Goal: Information Seeking & Learning: Check status

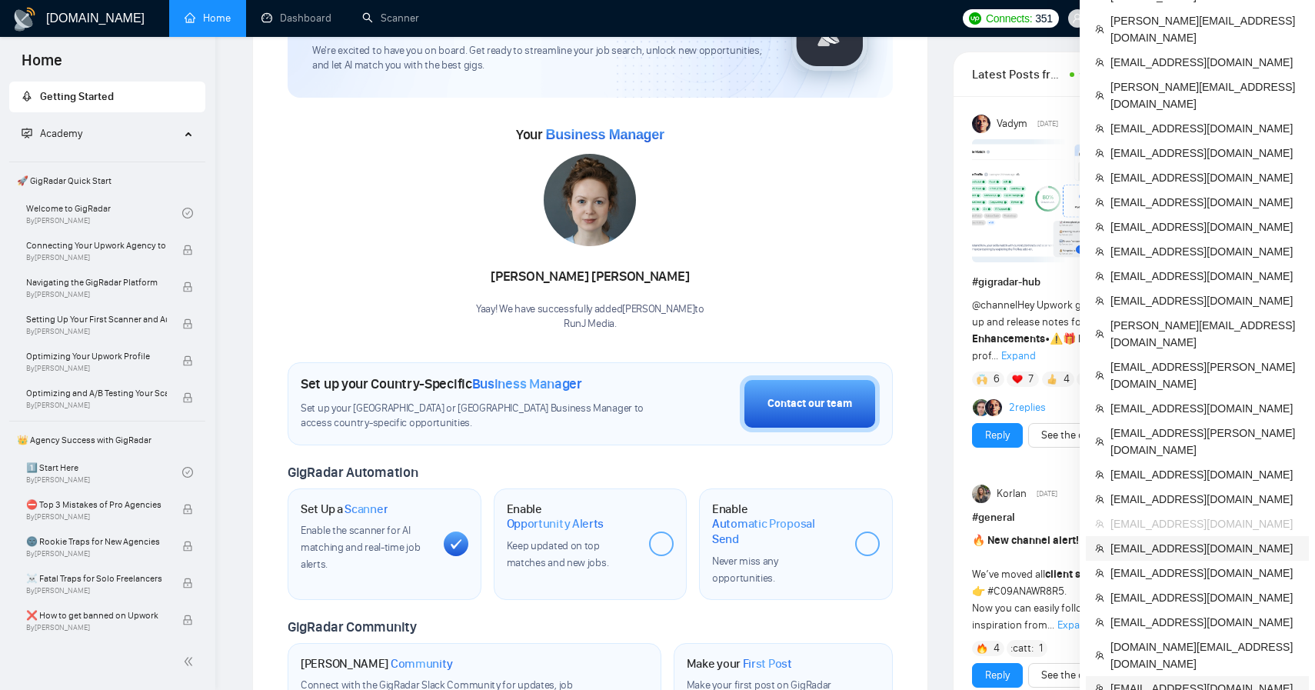
scroll to position [160, 0]
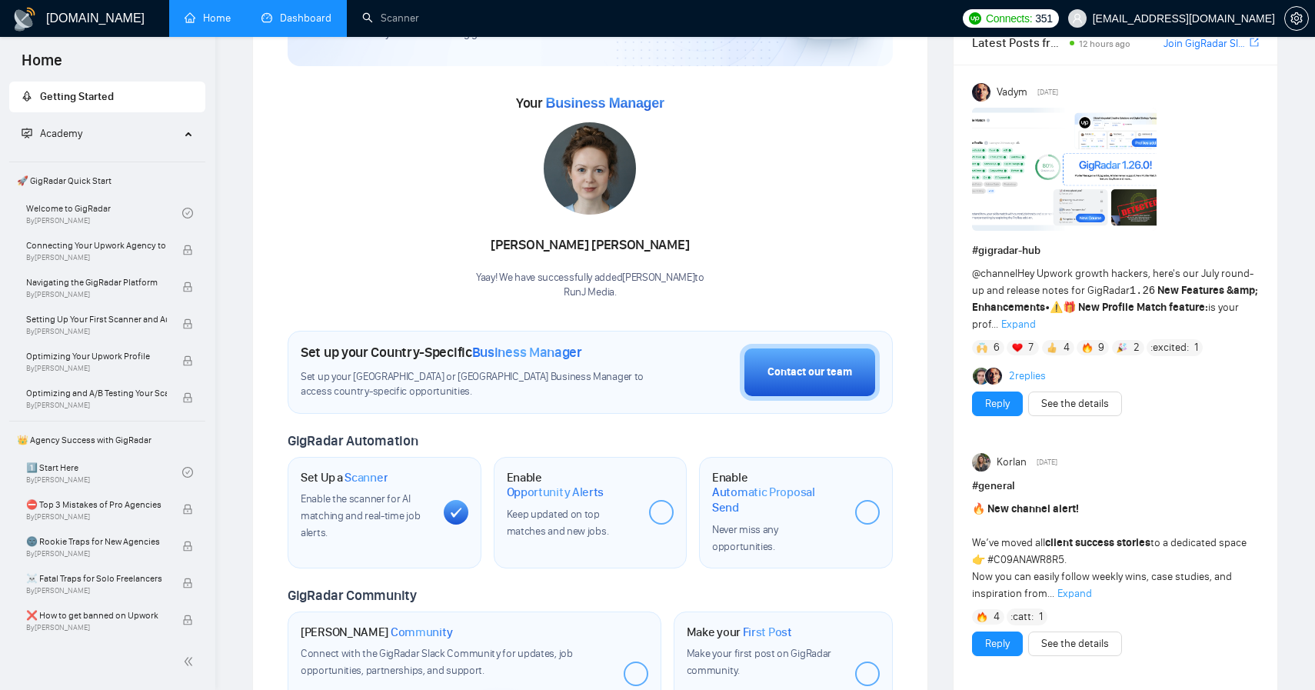
click at [328, 25] on link "Dashboard" at bounding box center [296, 18] width 70 height 13
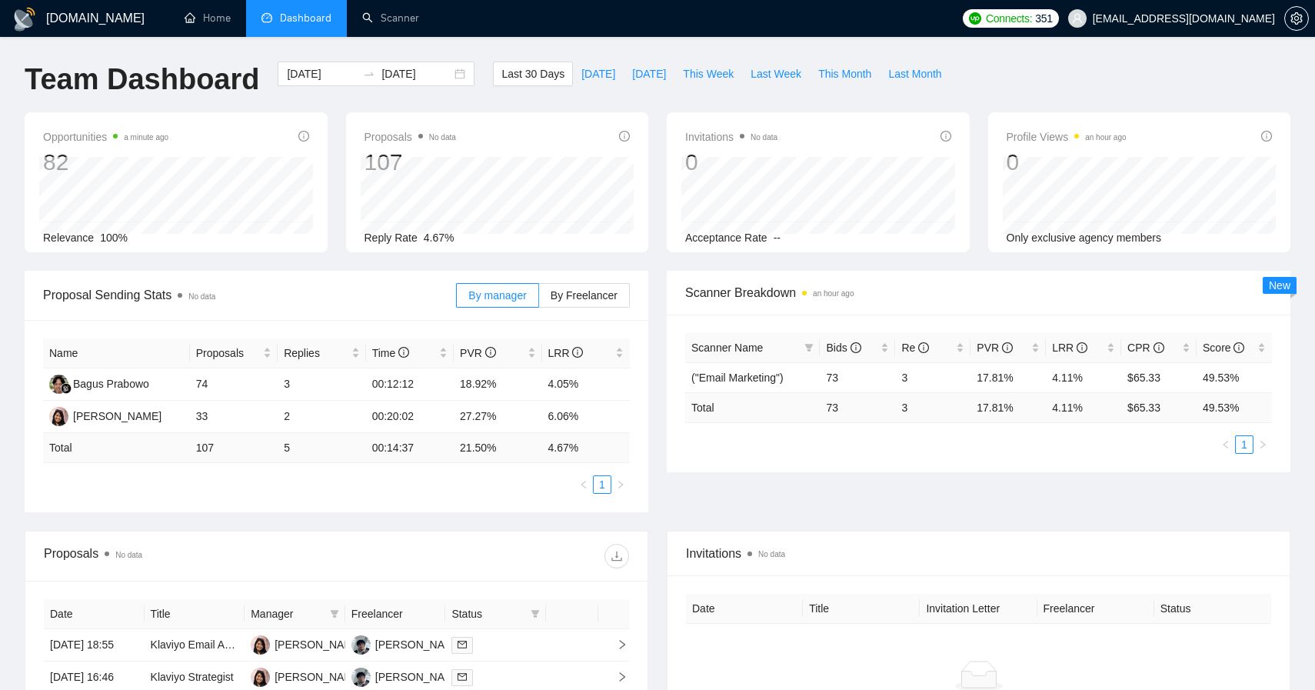
click at [1206, 11] on span "[EMAIL_ADDRESS][DOMAIN_NAME]" at bounding box center [1171, 18] width 225 height 49
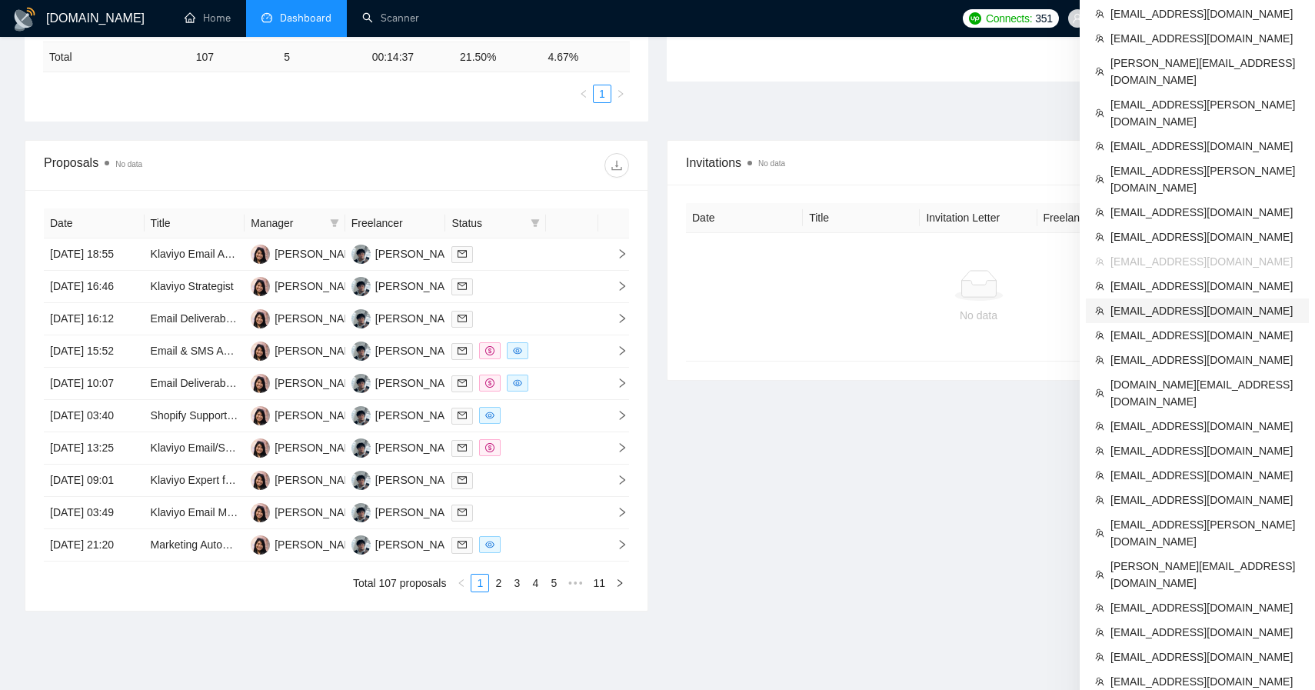
scroll to position [401, 0]
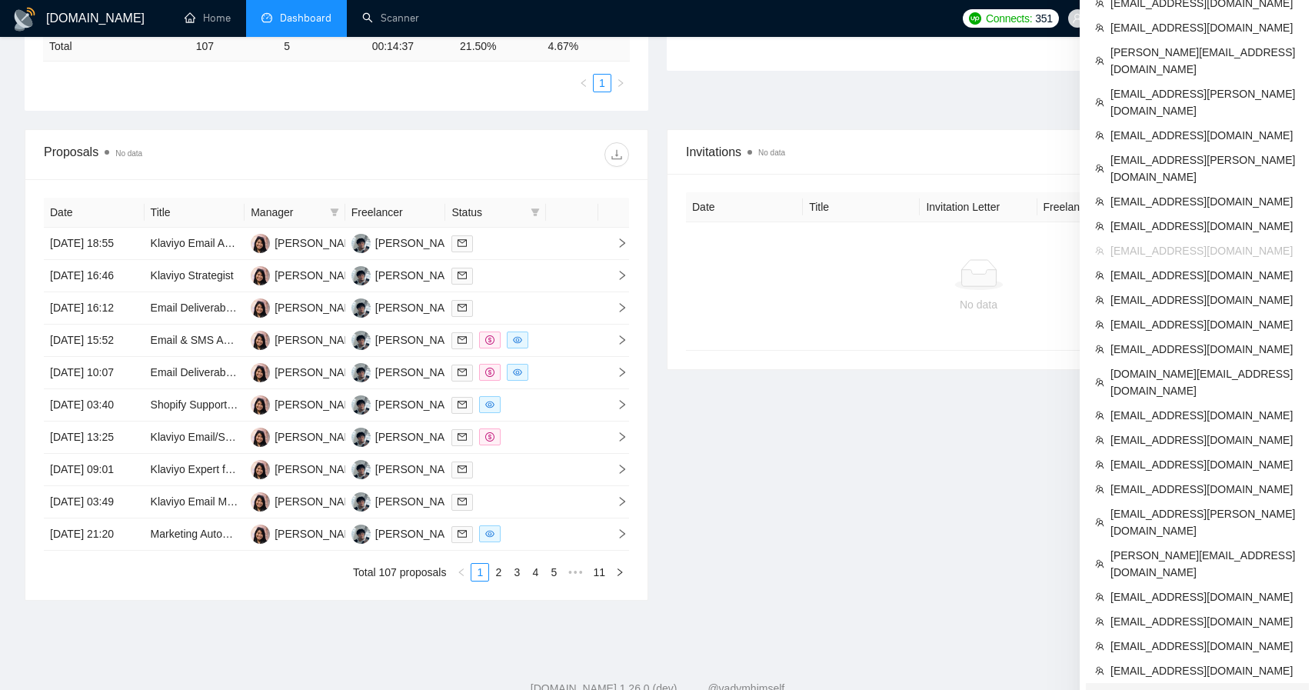
click at [1193, 687] on span "[EMAIL_ADDRESS][DOMAIN_NAME]" at bounding box center [1205, 695] width 189 height 17
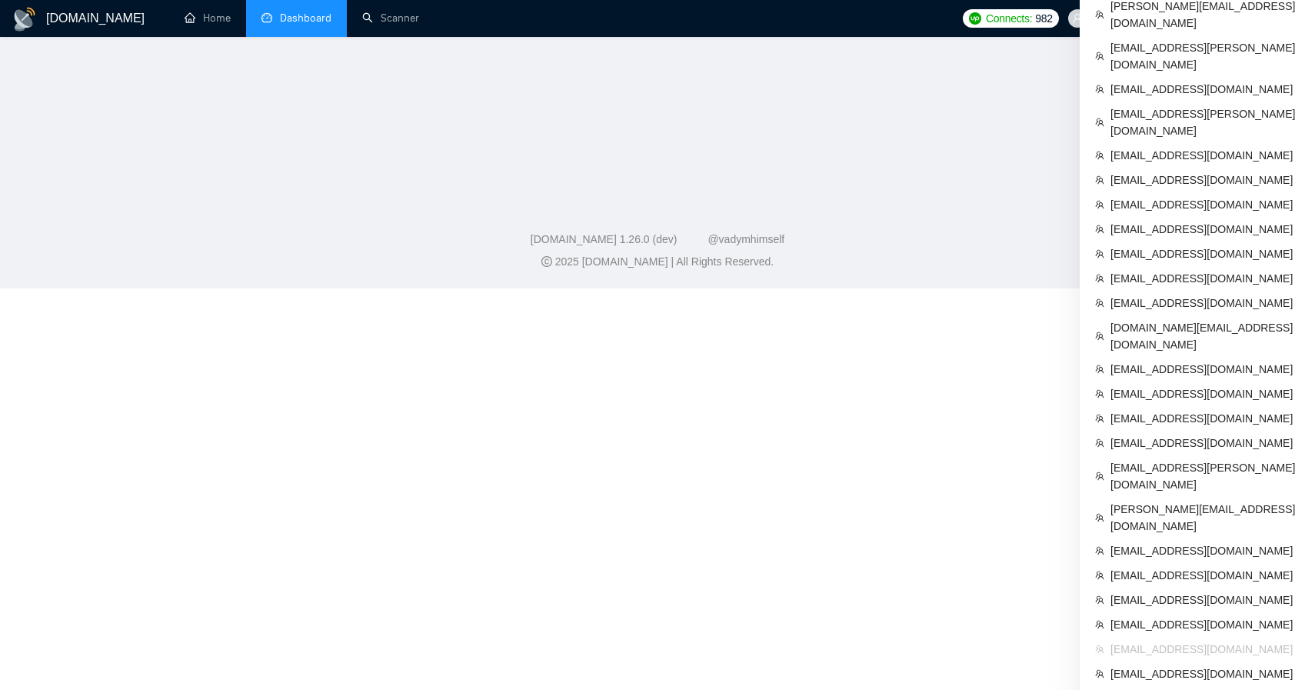
scroll to position [612, 0]
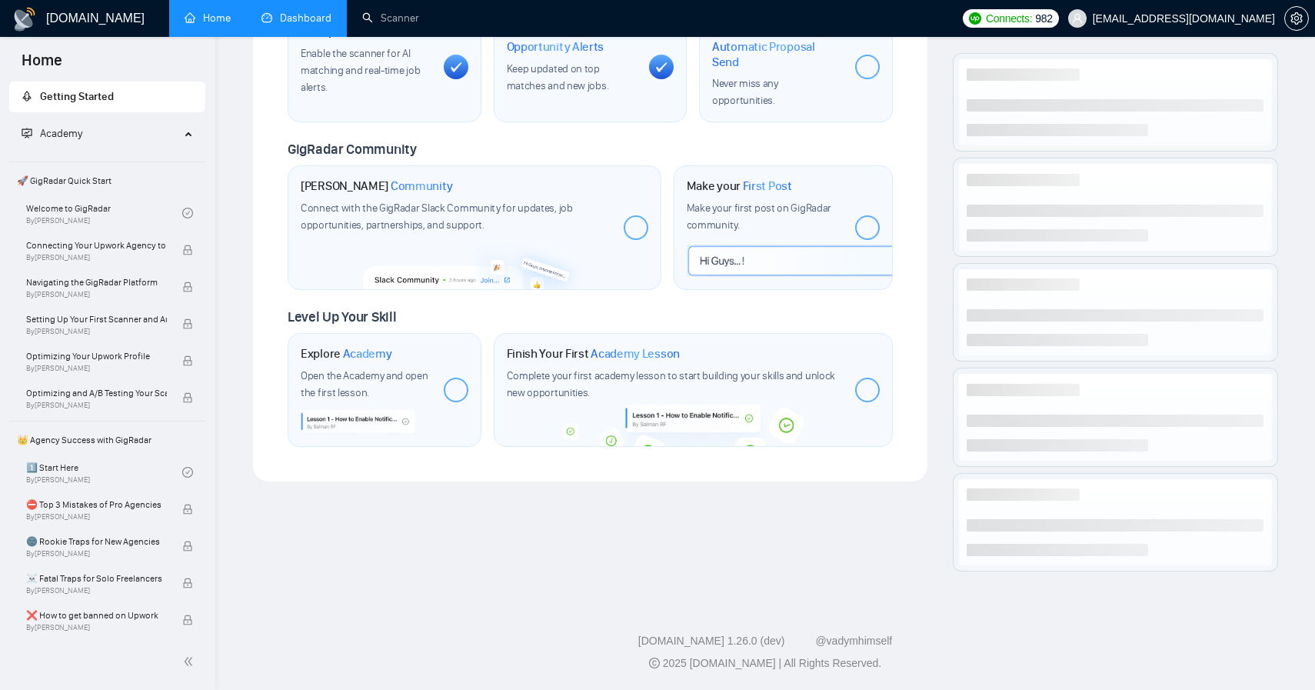
click at [268, 13] on link "Dashboard" at bounding box center [296, 18] width 70 height 13
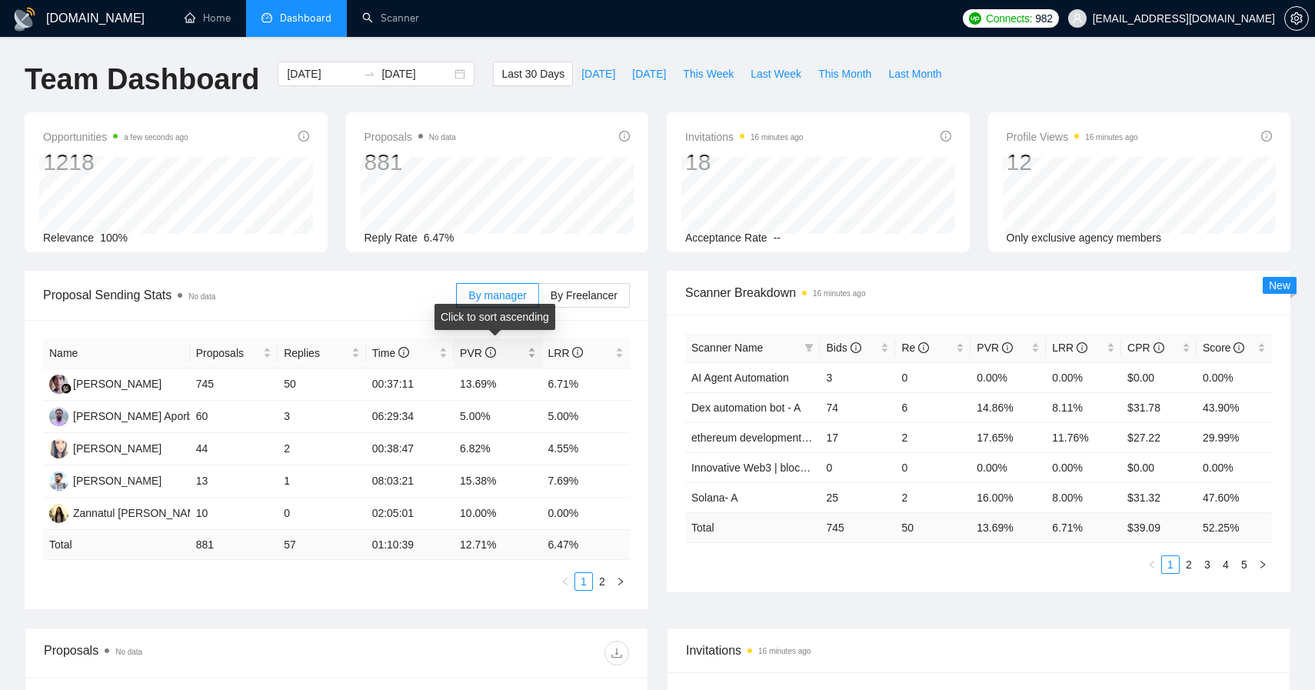
click at [488, 358] on span "PVR" at bounding box center [478, 353] width 36 height 12
click at [496, 354] on span "PVR" at bounding box center [492, 353] width 64 height 17
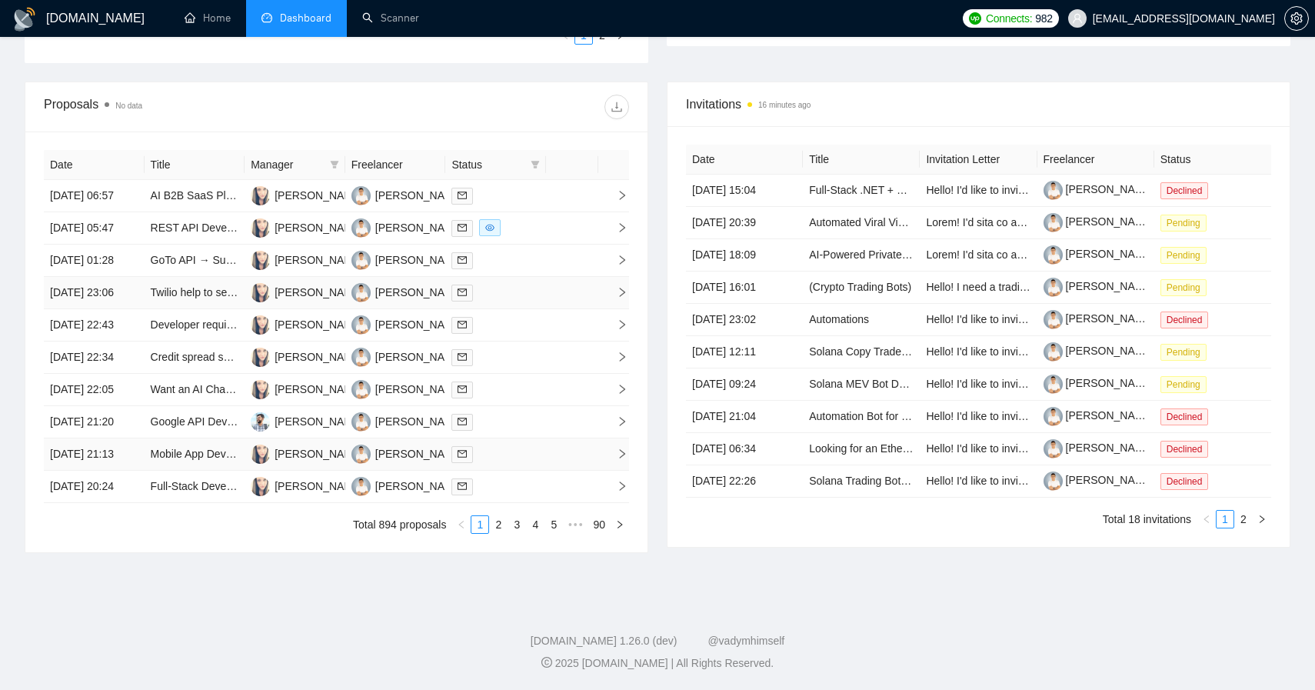
scroll to position [691, 0]
click at [498, 524] on link "2" at bounding box center [498, 524] width 17 height 17
click at [504, 187] on div at bounding box center [495, 196] width 88 height 18
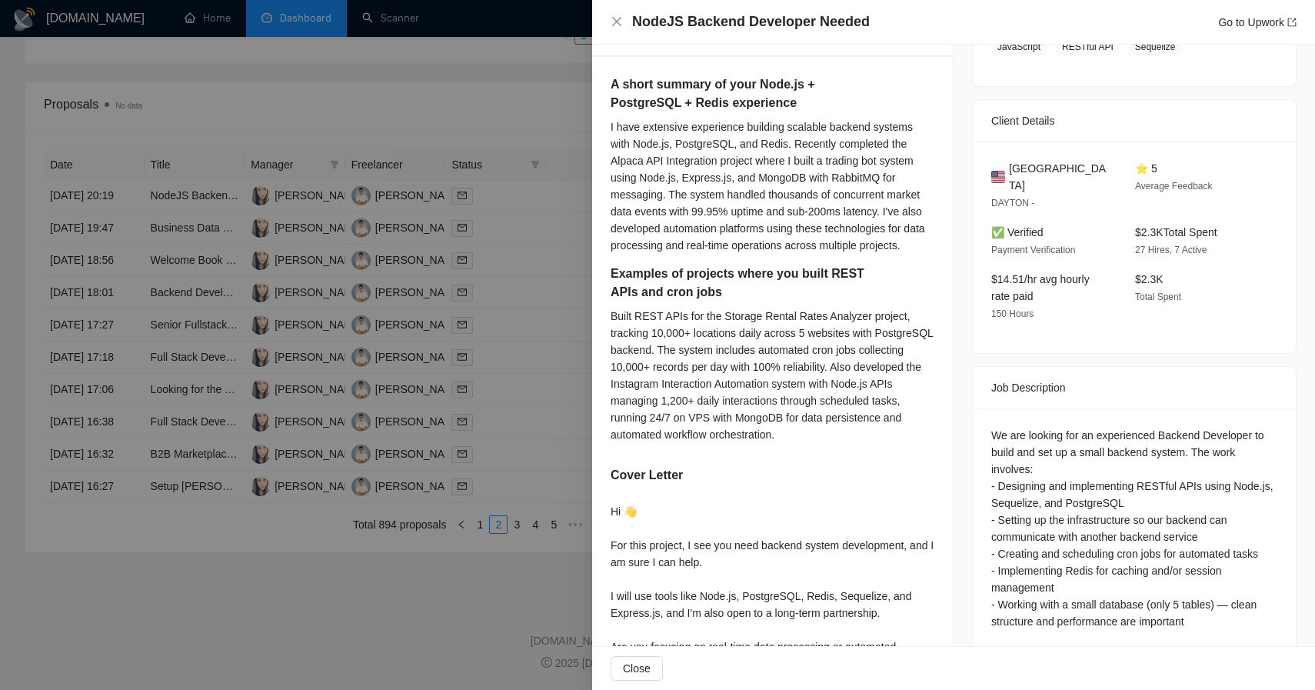
scroll to position [461, 0]
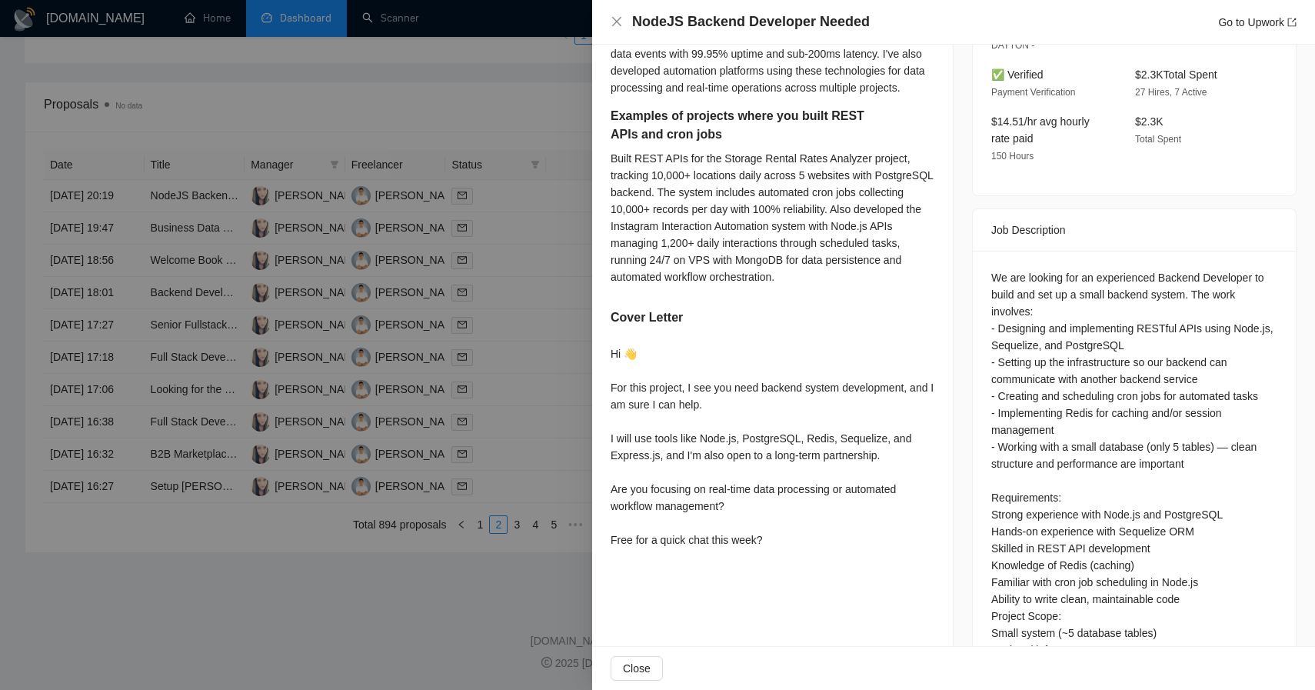
click at [545, 333] on div at bounding box center [657, 345] width 1315 height 690
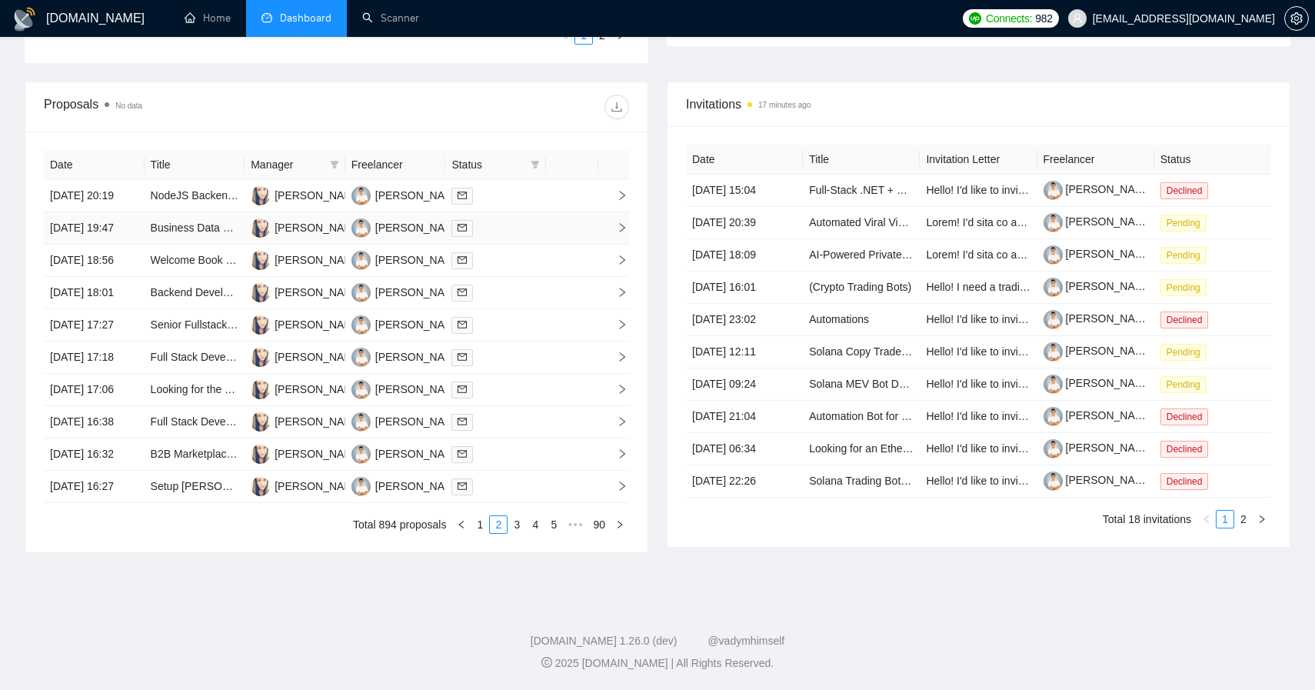
click at [558, 212] on td at bounding box center [572, 228] width 52 height 32
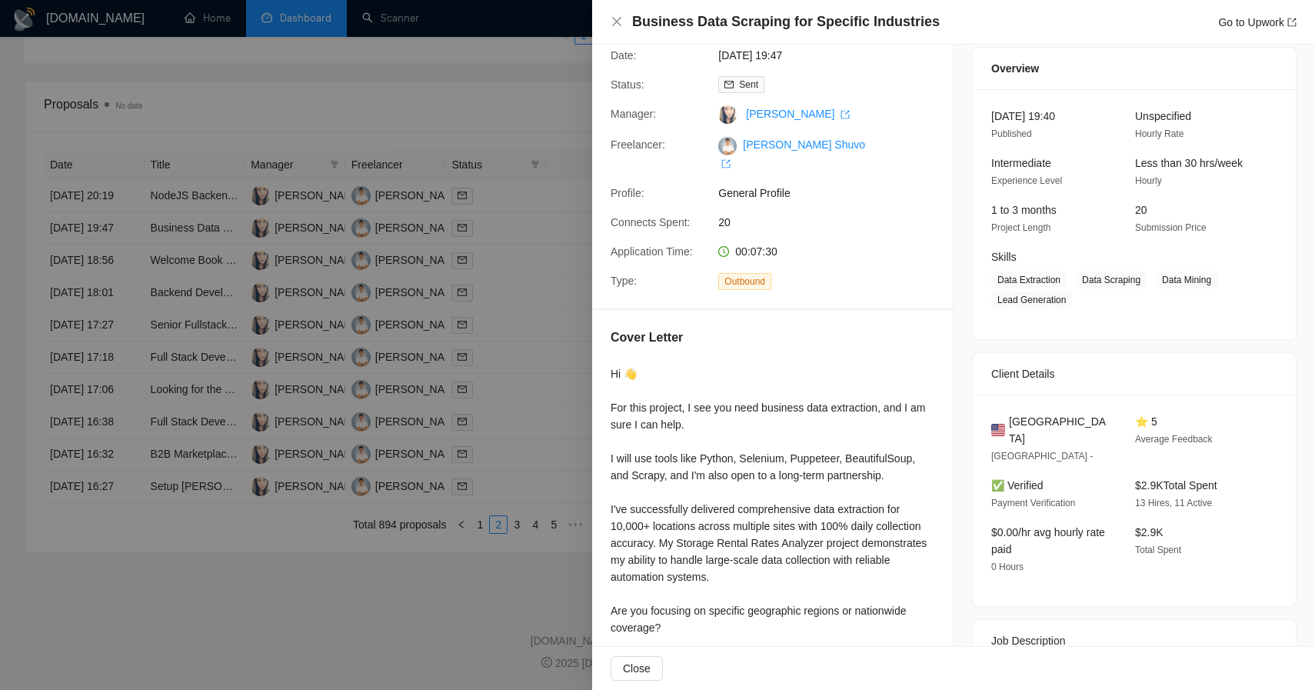
scroll to position [55, 0]
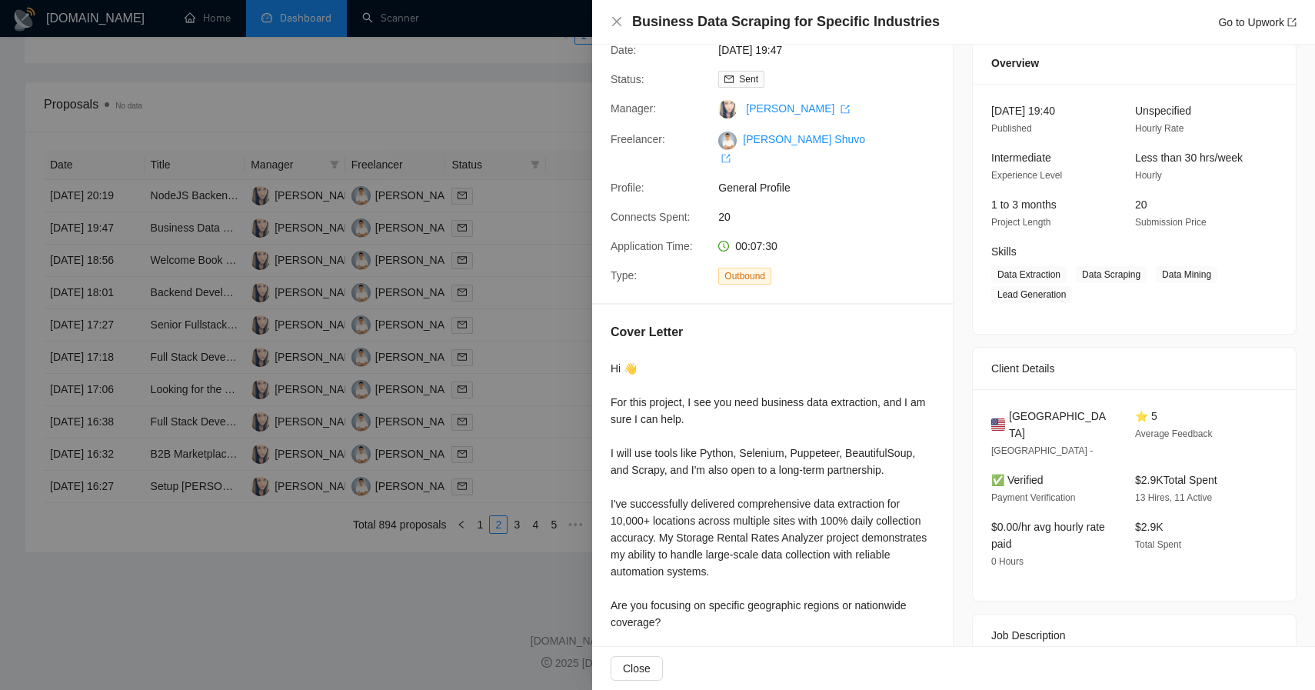
click at [401, 321] on div at bounding box center [657, 345] width 1315 height 690
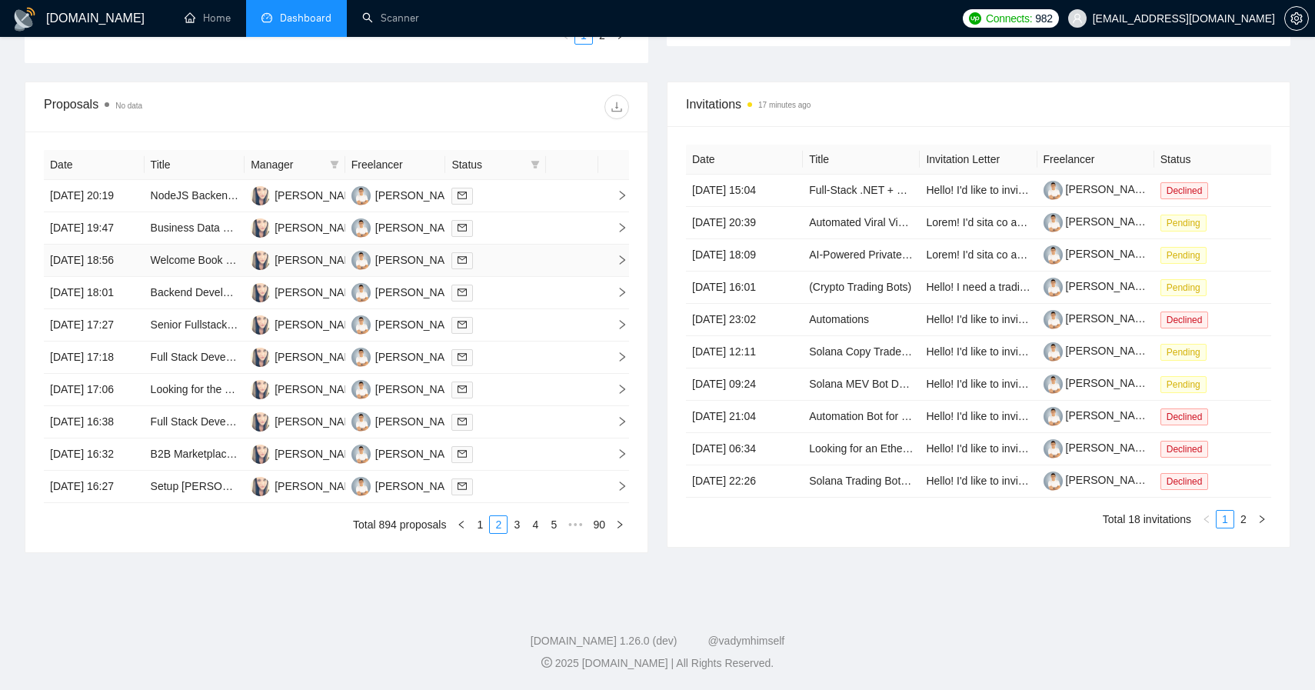
click at [589, 245] on td at bounding box center [572, 261] width 52 height 32
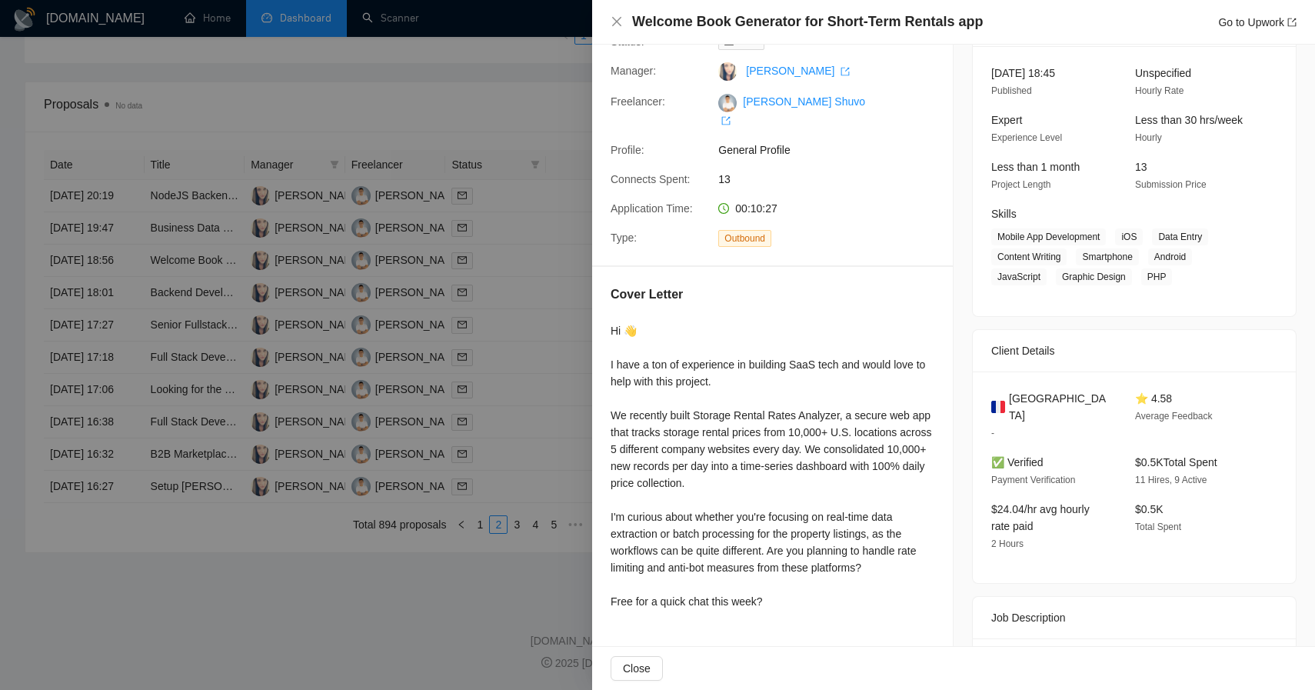
scroll to position [0, 0]
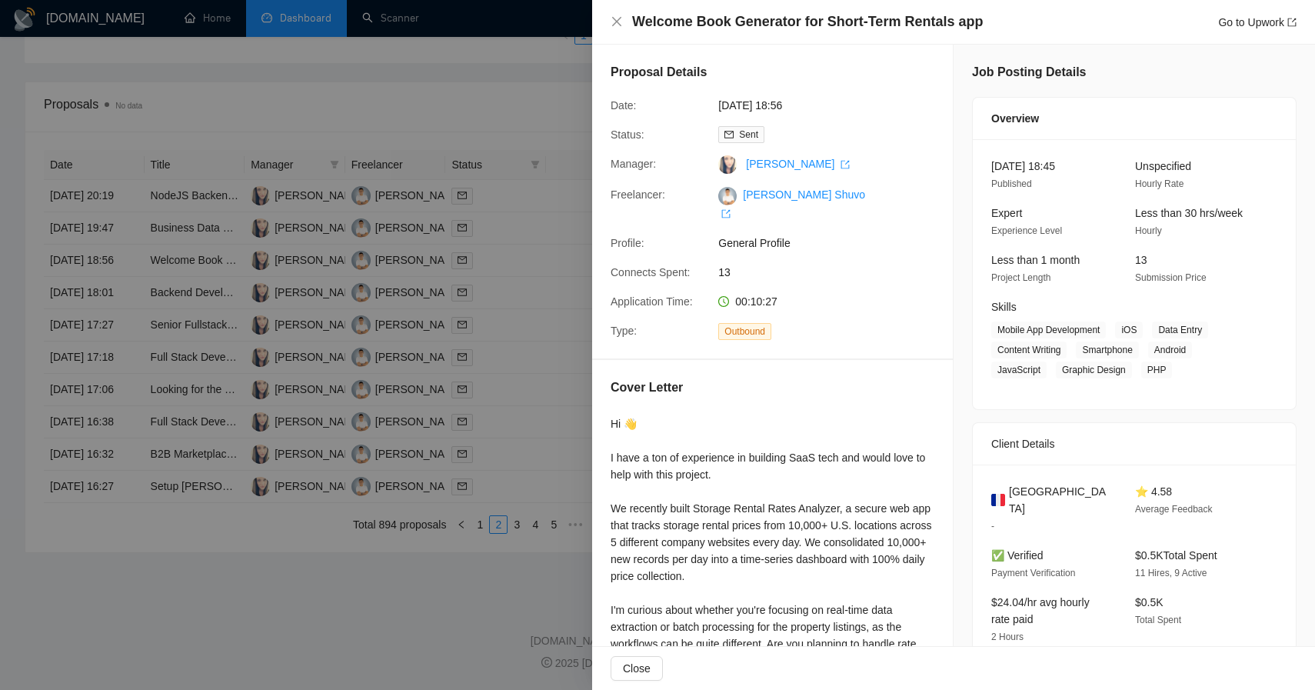
click at [475, 357] on div at bounding box center [657, 345] width 1315 height 690
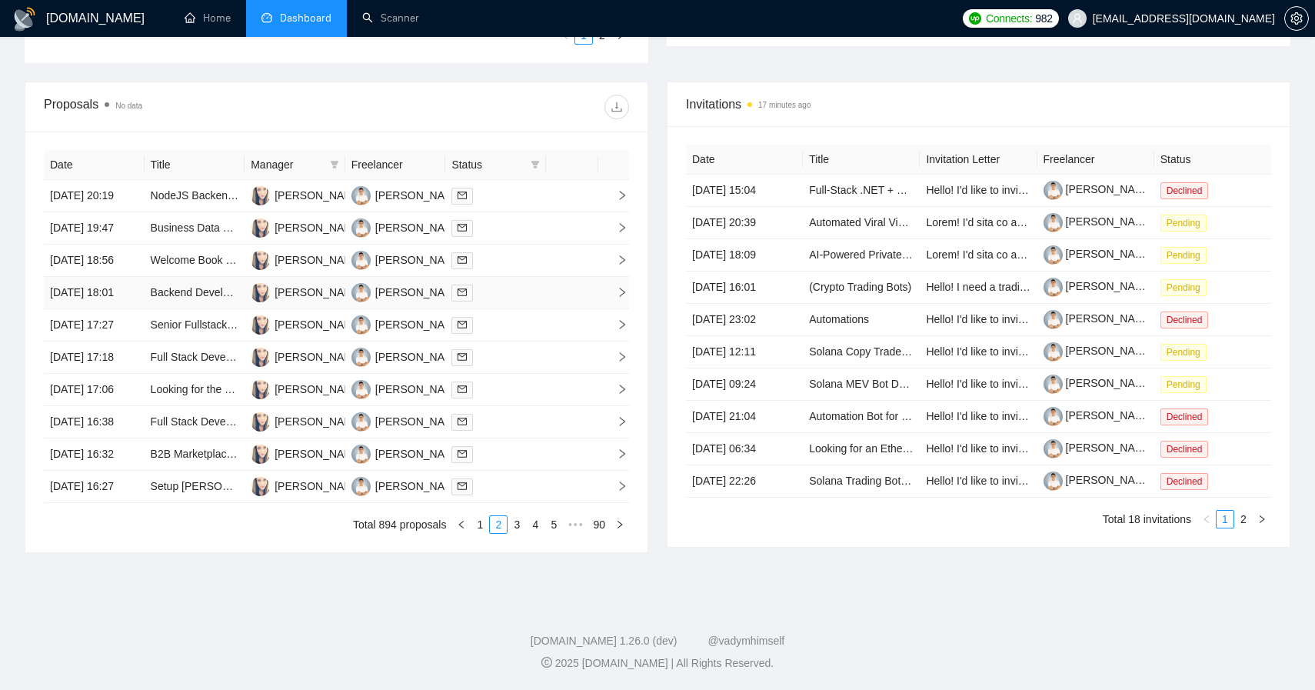
click at [537, 284] on div at bounding box center [495, 293] width 88 height 18
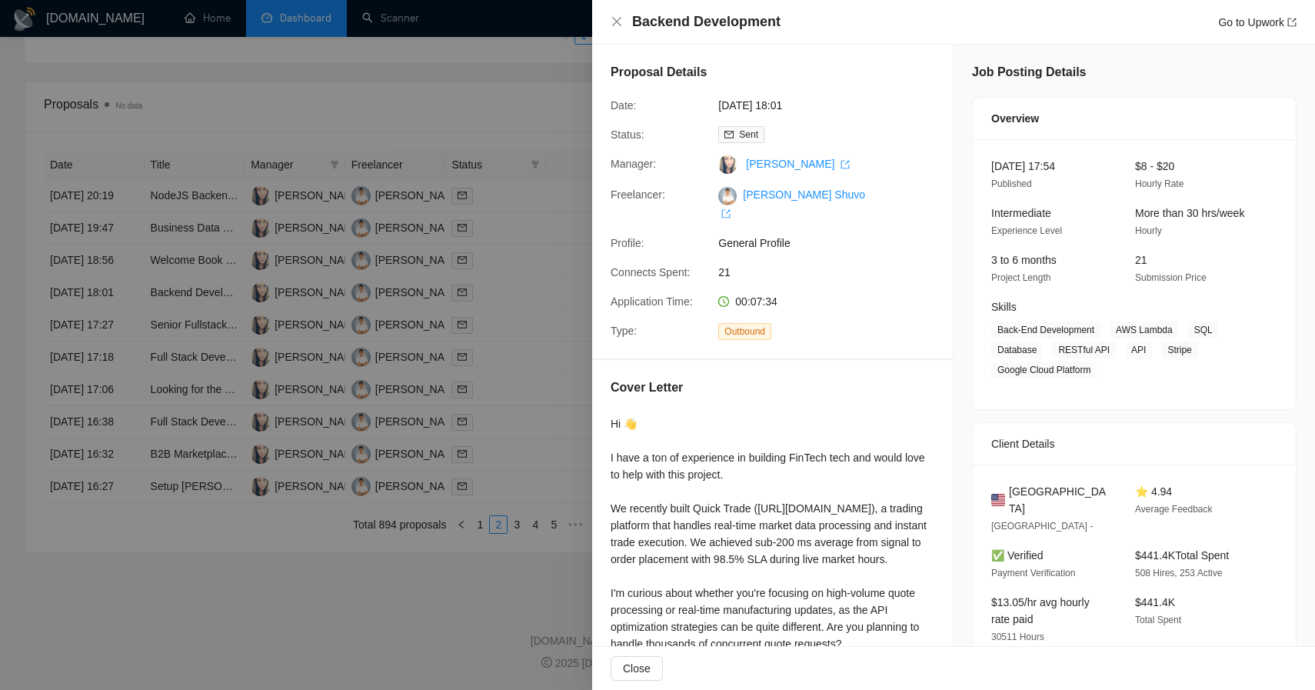
click at [482, 326] on div at bounding box center [657, 345] width 1315 height 690
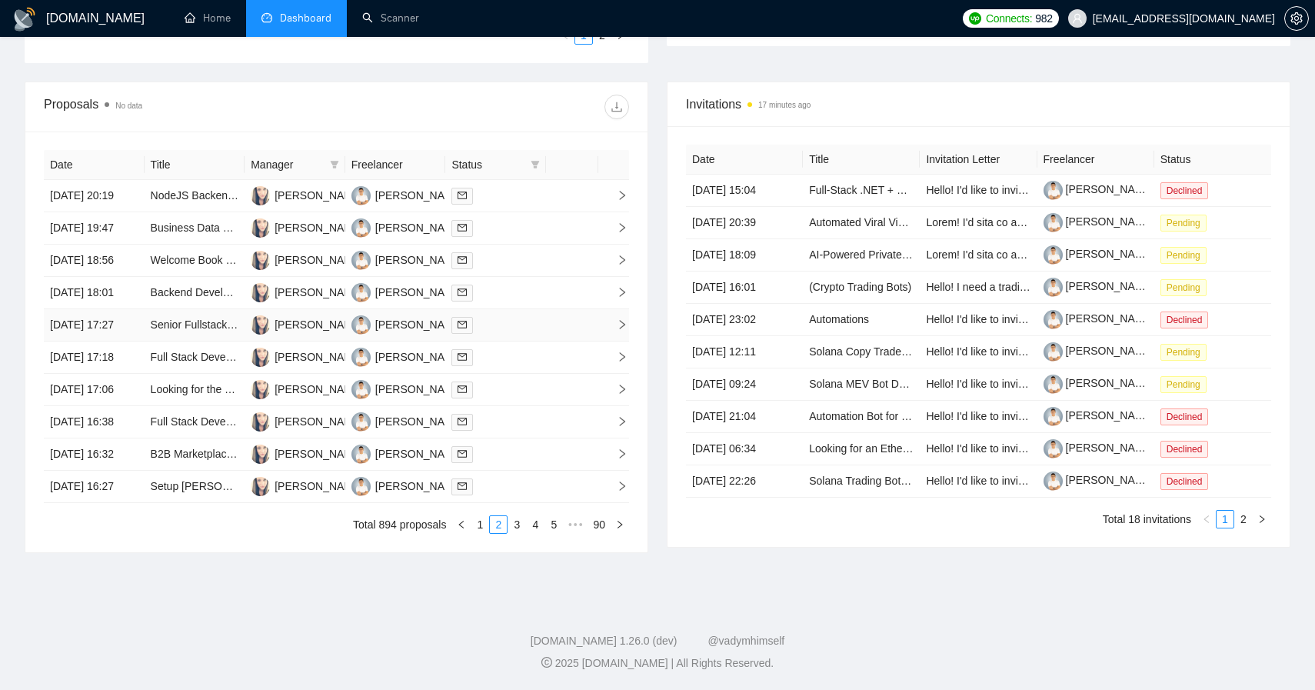
click at [558, 321] on td at bounding box center [572, 325] width 52 height 32
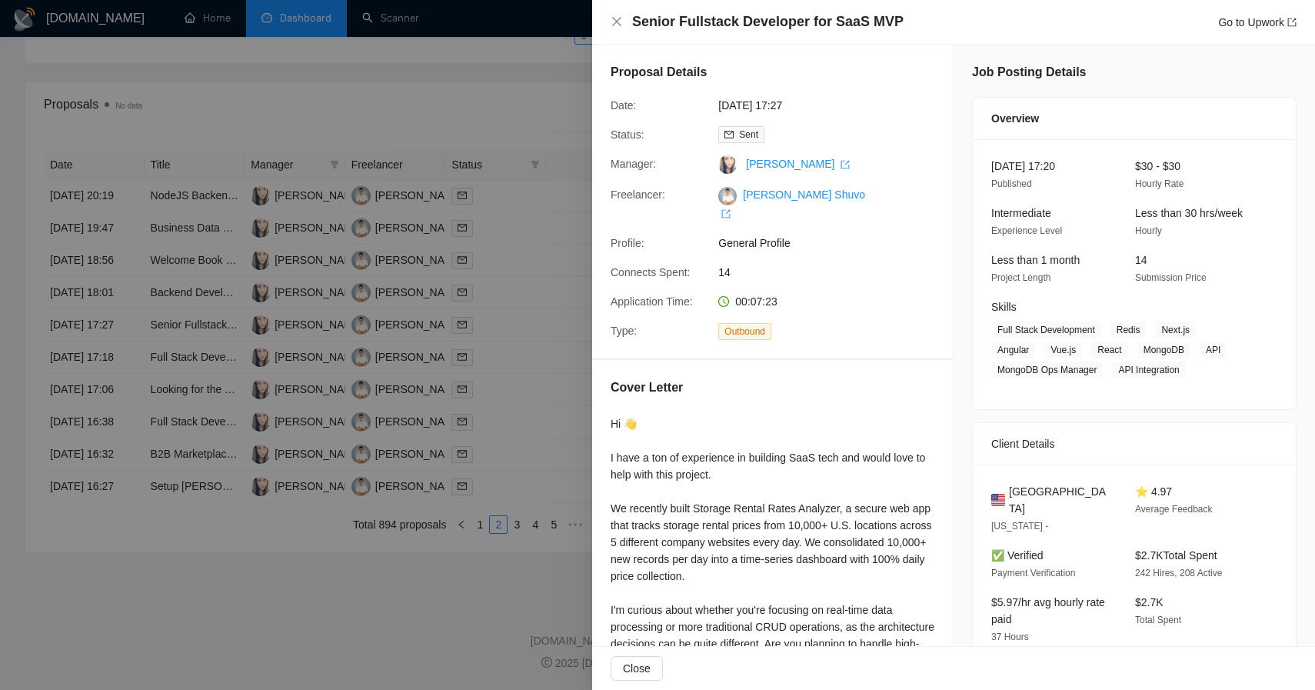
scroll to position [260, 0]
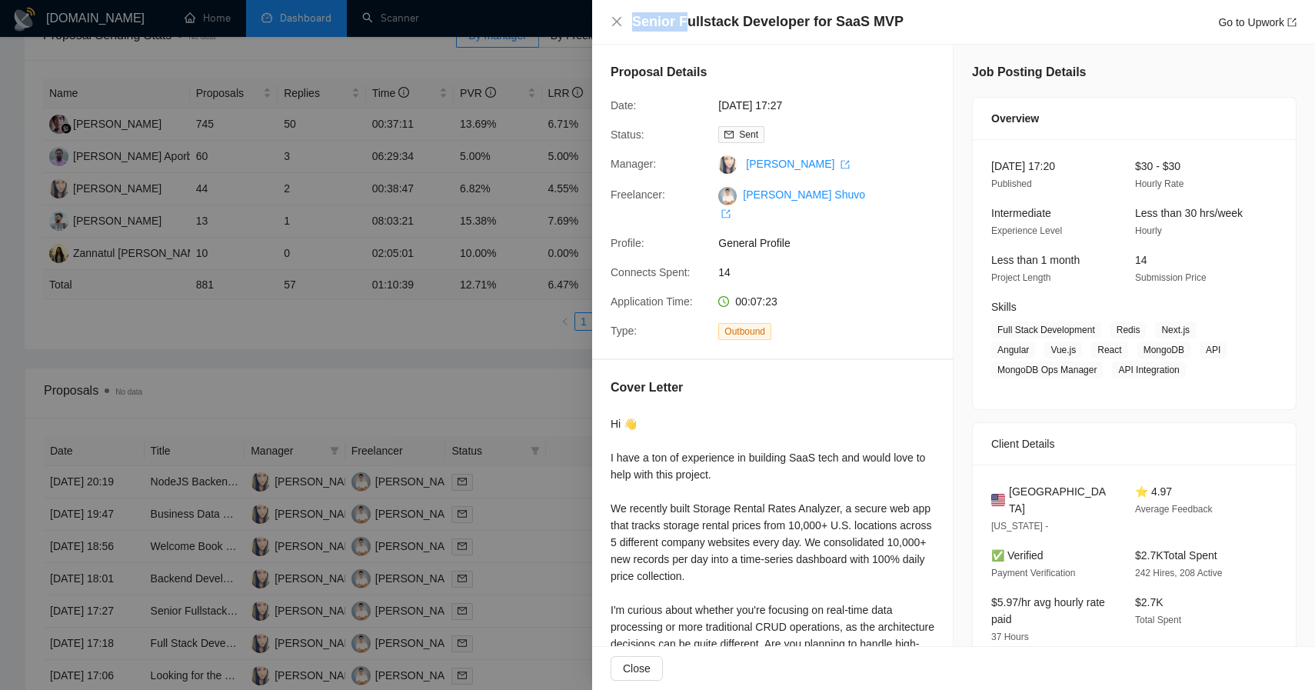
drag, startPoint x: 621, startPoint y: 2, endPoint x: 683, endPoint y: 15, distance: 63.5
click at [683, 15] on div "Senior Fullstack Developer for SaaS MVP Go to Upwork" at bounding box center [953, 22] width 723 height 45
click at [844, 48] on div "Proposal Details Date: [DATE] 17:27 Status: Sent Manager: [PERSON_NAME]: [PERSO…" at bounding box center [772, 202] width 361 height 314
drag, startPoint x: 910, startPoint y: 40, endPoint x: 708, endPoint y: 35, distance: 202.3
click at [708, 35] on div "Senior Fullstack Developer for SaaS MVP Go to Upwork" at bounding box center [953, 22] width 723 height 45
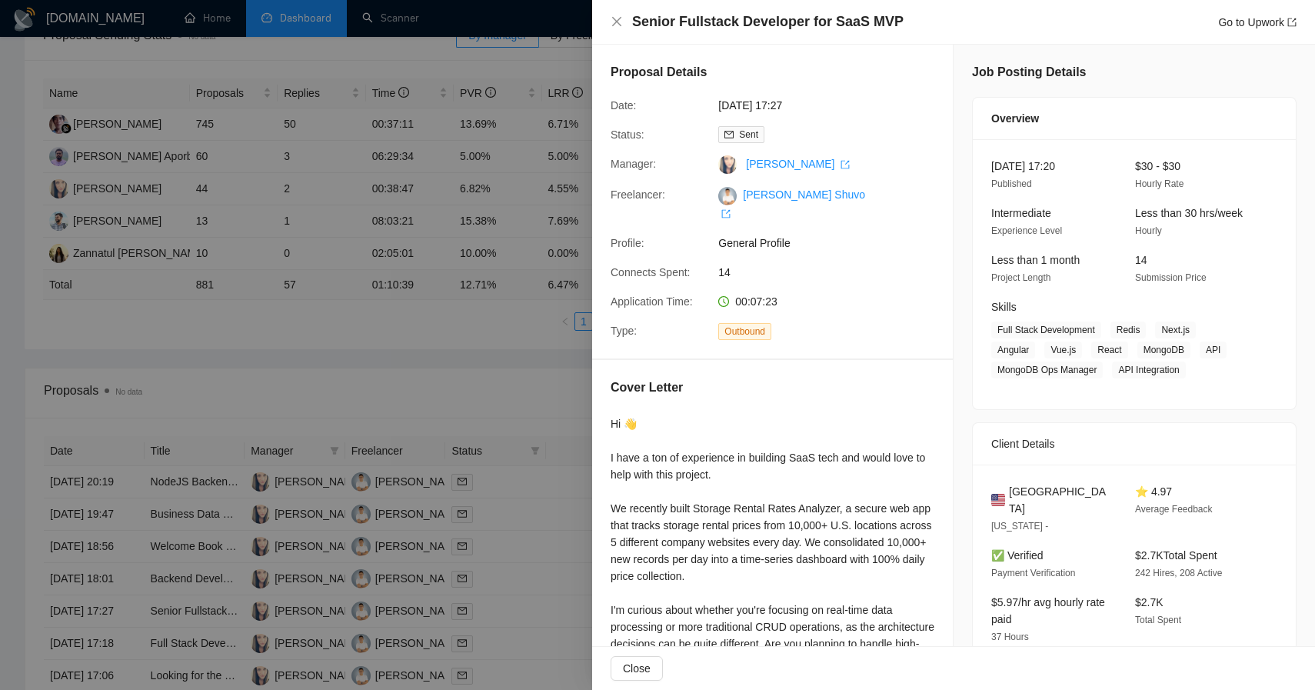
click at [708, 35] on div "Senior Fullstack Developer for SaaS MVP Go to Upwork" at bounding box center [953, 22] width 723 height 45
click at [425, 173] on div at bounding box center [657, 345] width 1315 height 690
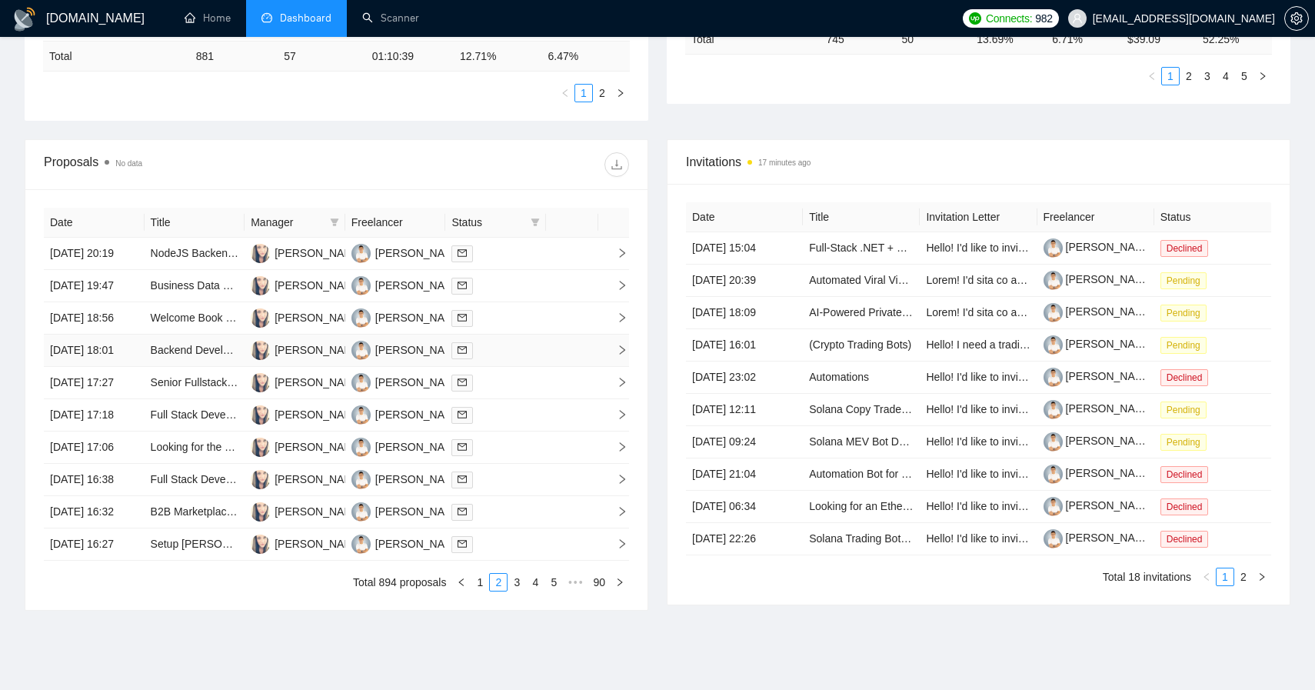
scroll to position [490, 0]
click at [552, 266] on td at bounding box center [572, 252] width 52 height 32
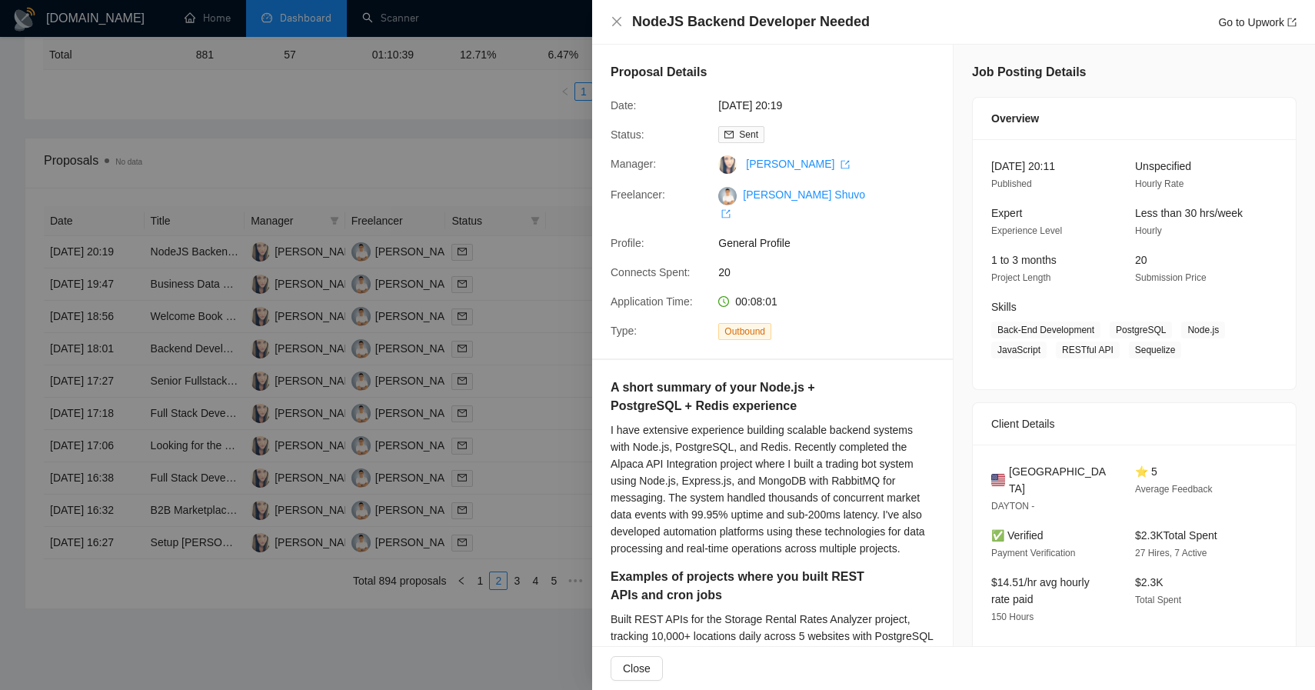
click at [295, 261] on div at bounding box center [657, 345] width 1315 height 690
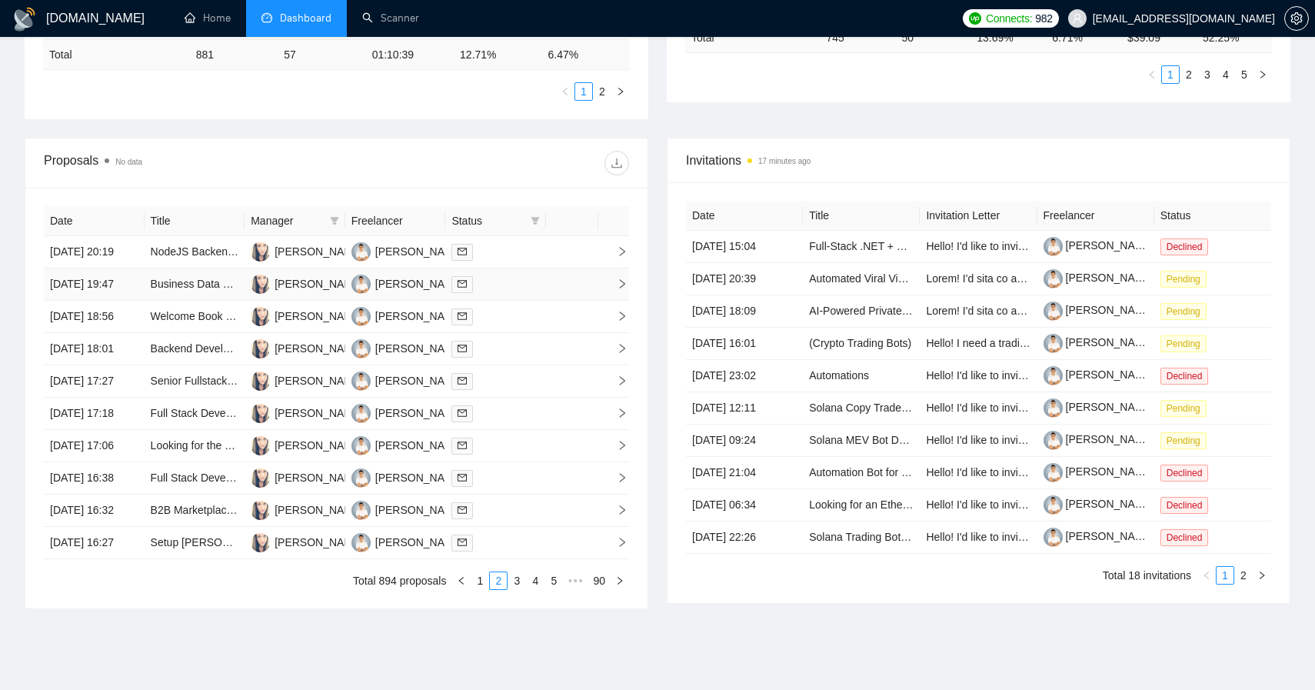
click at [525, 301] on td at bounding box center [495, 284] width 101 height 32
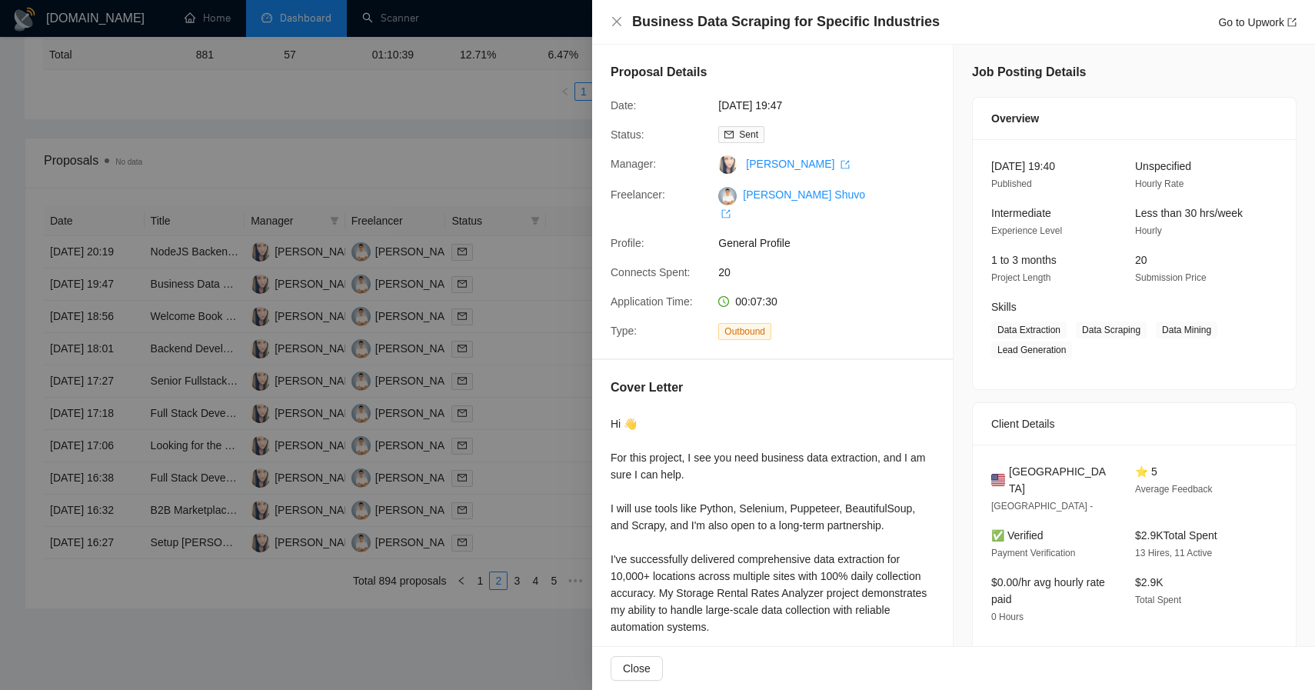
click at [253, 326] on div at bounding box center [657, 345] width 1315 height 690
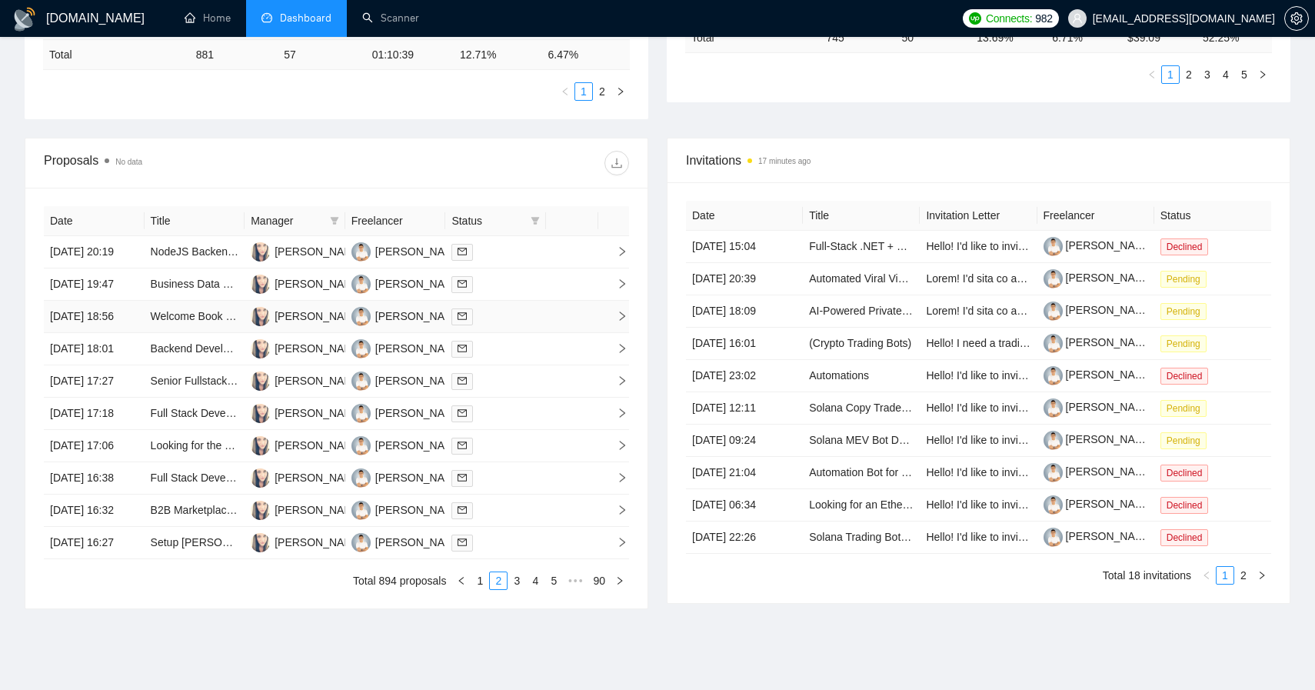
click at [532, 333] on td at bounding box center [495, 317] width 101 height 32
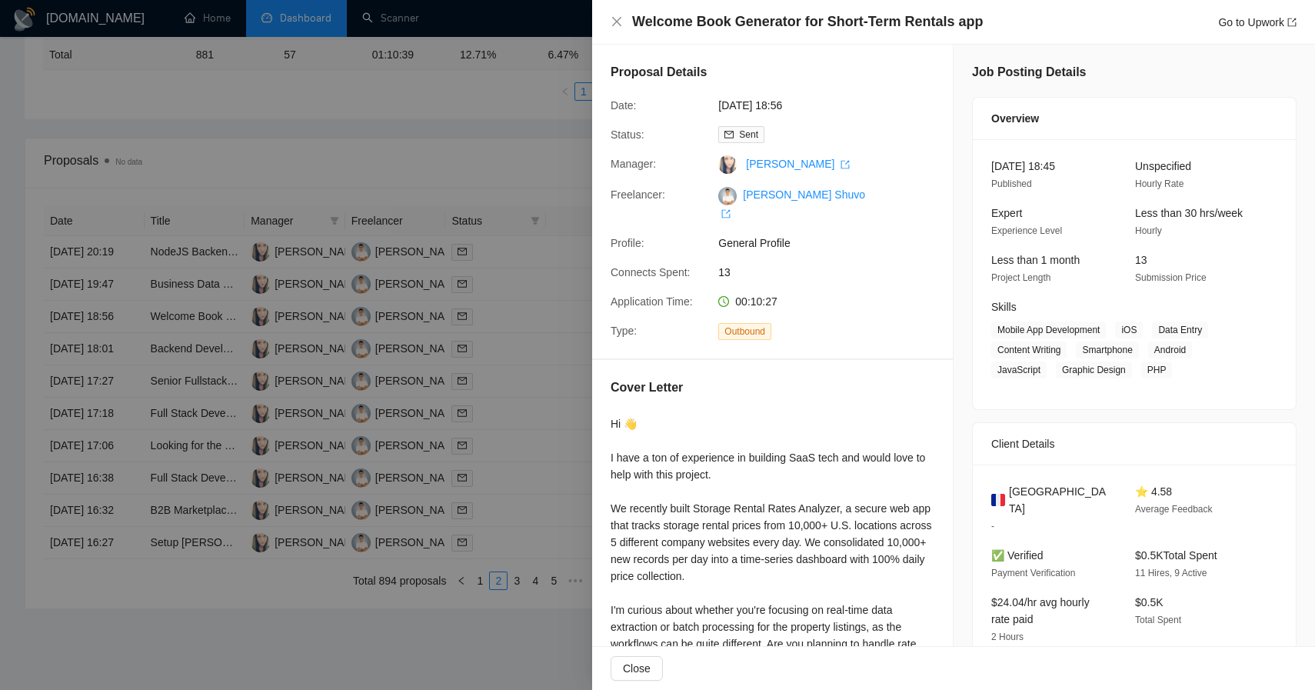
click at [458, 270] on div at bounding box center [657, 345] width 1315 height 690
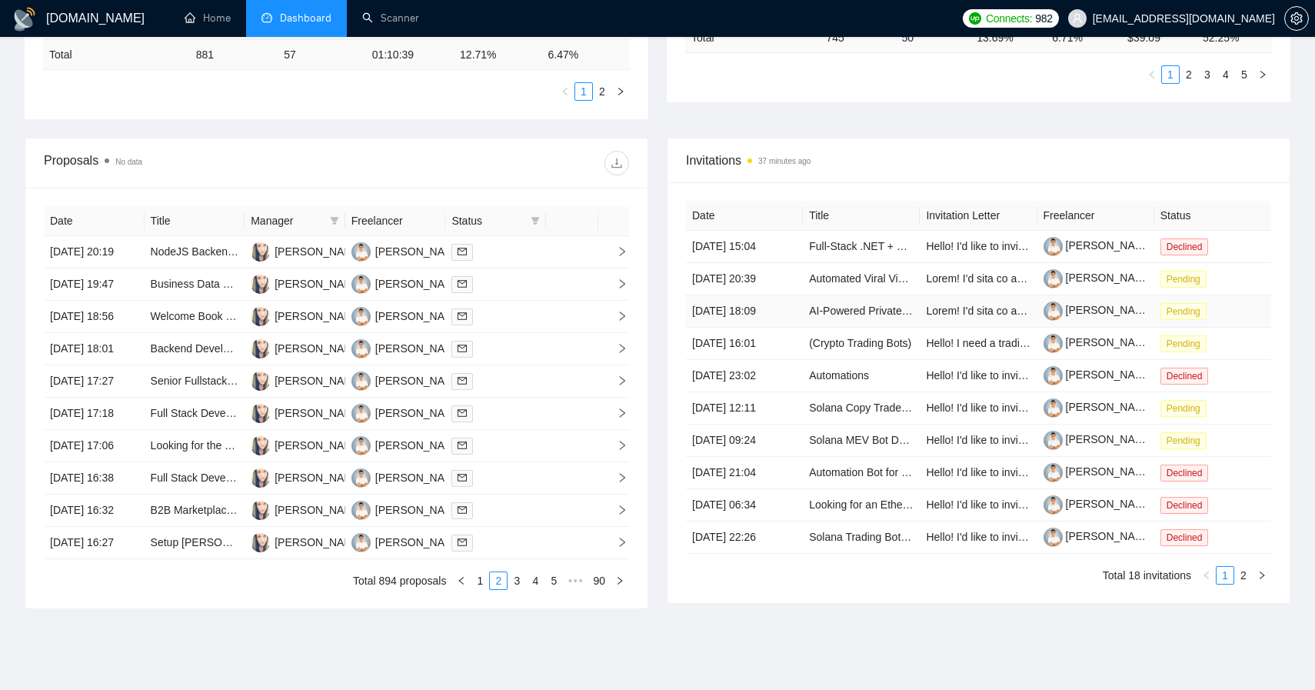
scroll to position [6, 0]
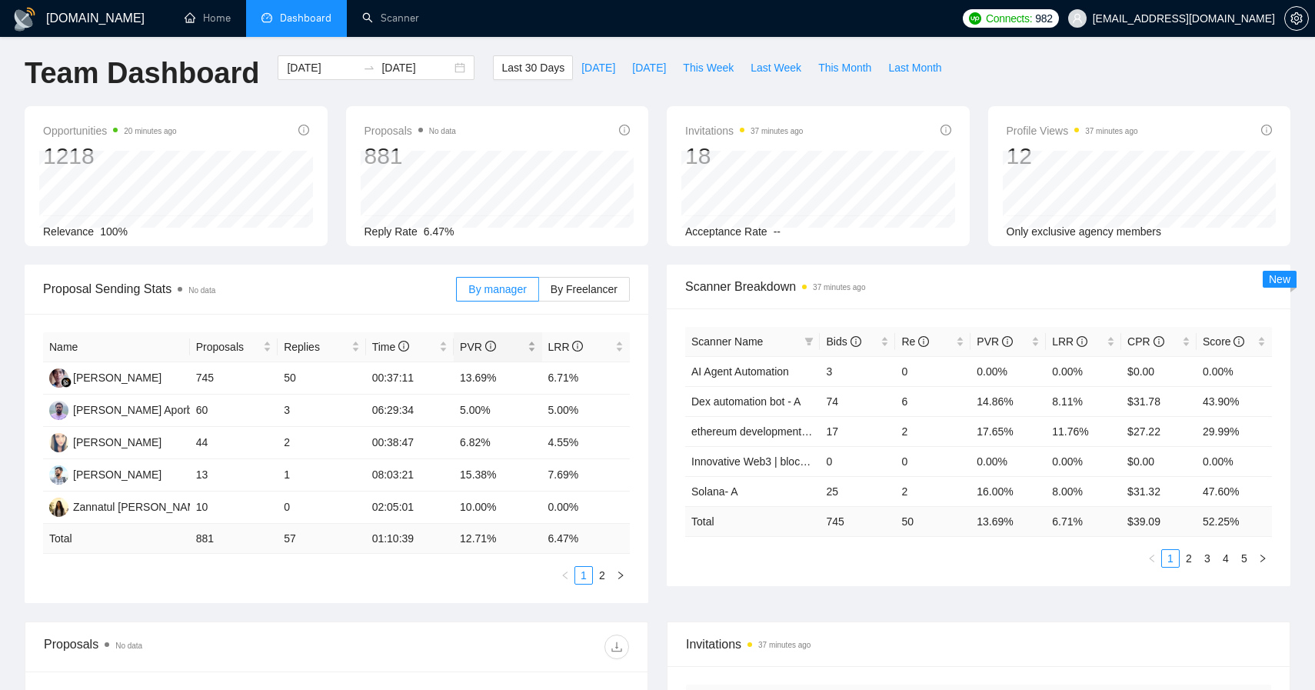
click at [480, 354] on span "PVR" at bounding box center [492, 346] width 64 height 17
drag, startPoint x: 465, startPoint y: 507, endPoint x: 498, endPoint y: 507, distance: 32.3
click at [498, 507] on tr "[PERSON_NAME] 44 2 00:38:47 6.82% 4.55%" at bounding box center [336, 507] width 587 height 32
click at [465, 514] on td "6.82%" at bounding box center [498, 507] width 88 height 32
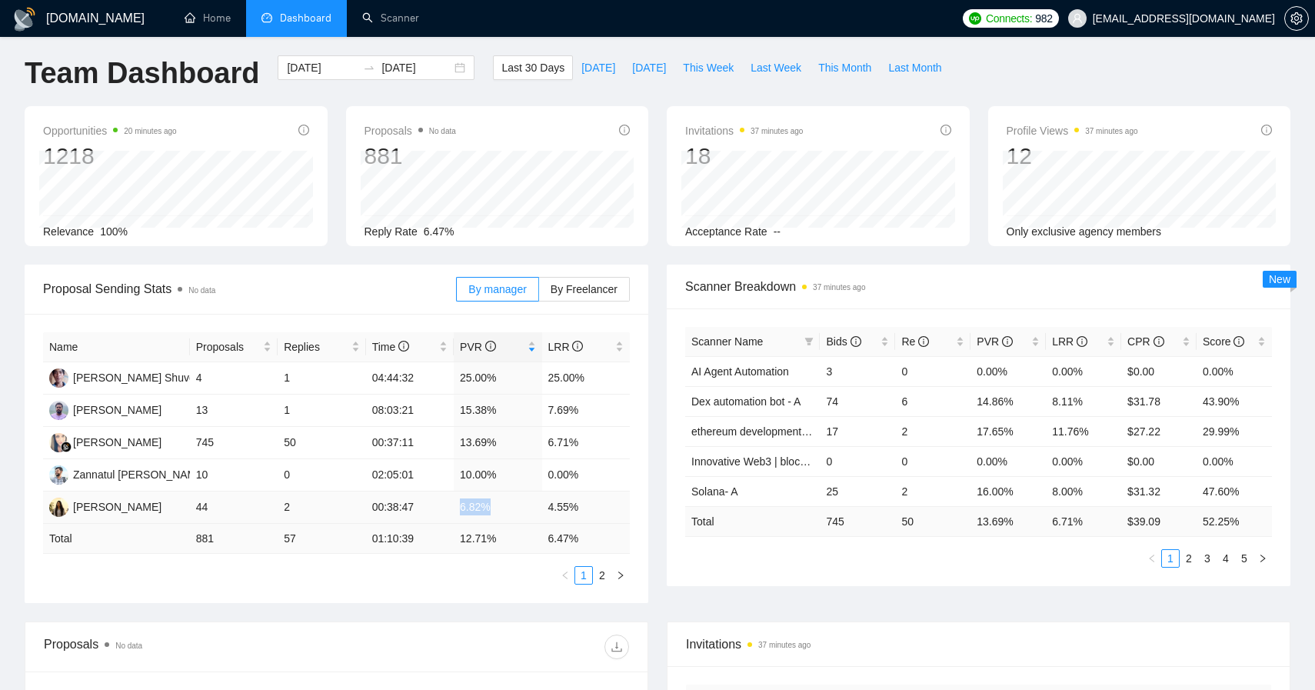
drag, startPoint x: 454, startPoint y: 509, endPoint x: 510, endPoint y: 511, distance: 56.2
click at [510, 511] on td "6.82%" at bounding box center [498, 507] width 88 height 32
drag, startPoint x: 468, startPoint y: 437, endPoint x: 508, endPoint y: 445, distance: 40.7
click at [508, 445] on td "13.69%" at bounding box center [498, 443] width 88 height 32
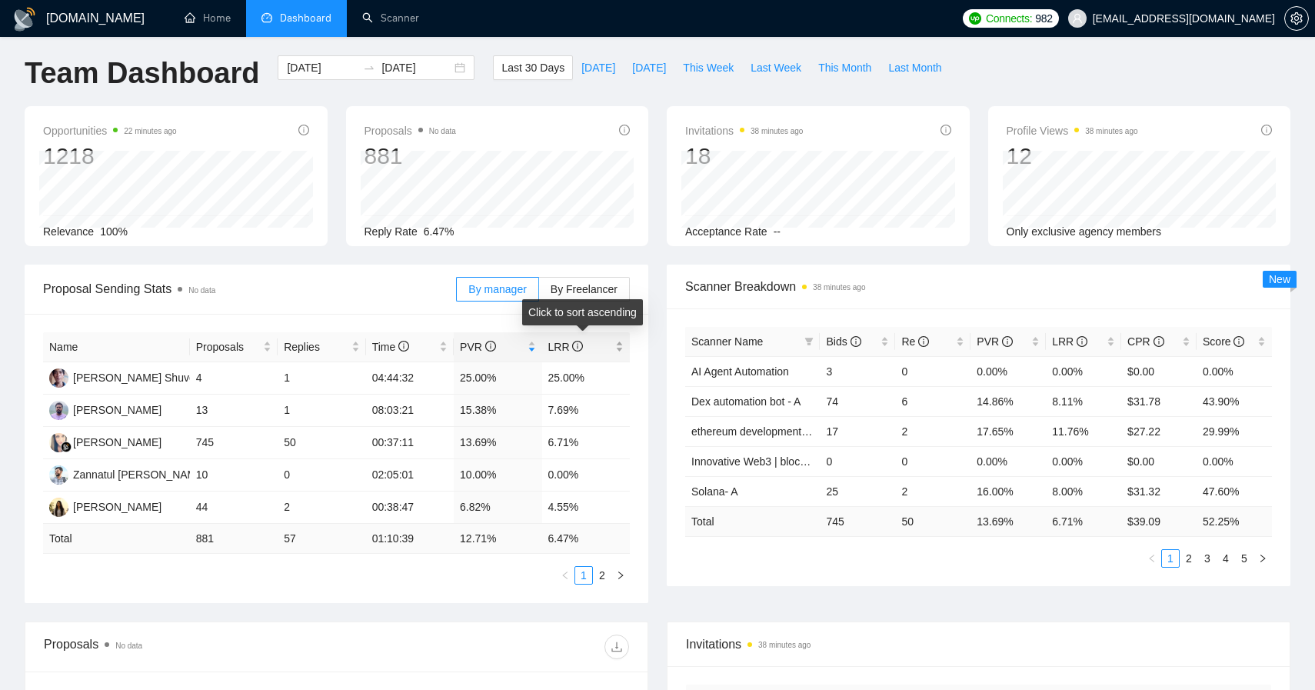
click at [561, 341] on span "LRR" at bounding box center [565, 347] width 35 height 12
drag, startPoint x: 544, startPoint y: 504, endPoint x: 598, endPoint y: 504, distance: 53.1
click at [598, 504] on td "4.55%" at bounding box center [586, 507] width 88 height 32
